Goal: Find specific page/section: Find specific page/section

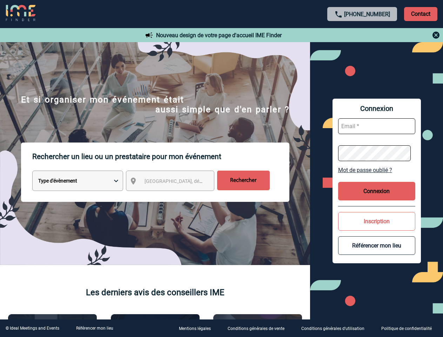
click at [221, 168] on p "Rechercher un lieu ou un prestataire pour mon événement" at bounding box center [160, 156] width 257 height 28
click at [421, 14] on p "Contact" at bounding box center [420, 14] width 33 height 14
click at [176, 182] on span "[GEOGRAPHIC_DATA], département, région..." at bounding box center [194, 181] width 98 height 6
click at [377, 170] on div at bounding box center [221, 168] width 443 height 337
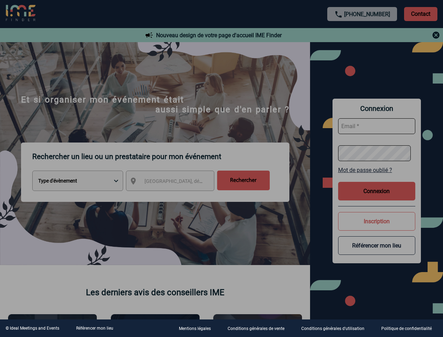
click at [377, 191] on div at bounding box center [221, 168] width 443 height 337
click at [377, 221] on div at bounding box center [221, 168] width 443 height 337
click at [94, 328] on link "Référencer mon lieu" at bounding box center [94, 327] width 37 height 5
